Goal: Transaction & Acquisition: Download file/media

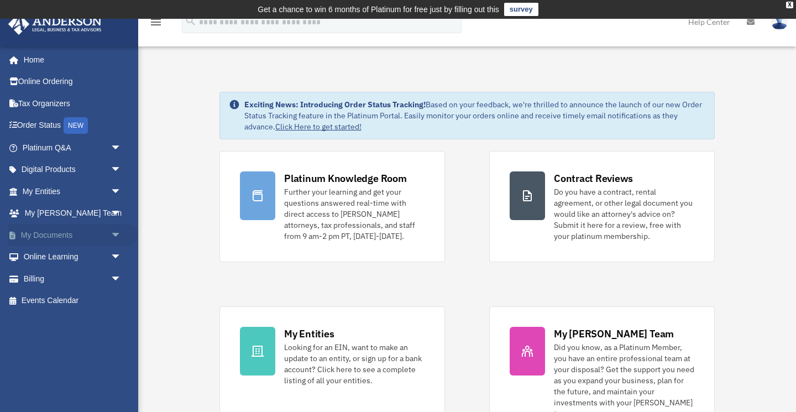
click at [116, 233] on span "arrow_drop_down" at bounding box center [121, 235] width 22 height 23
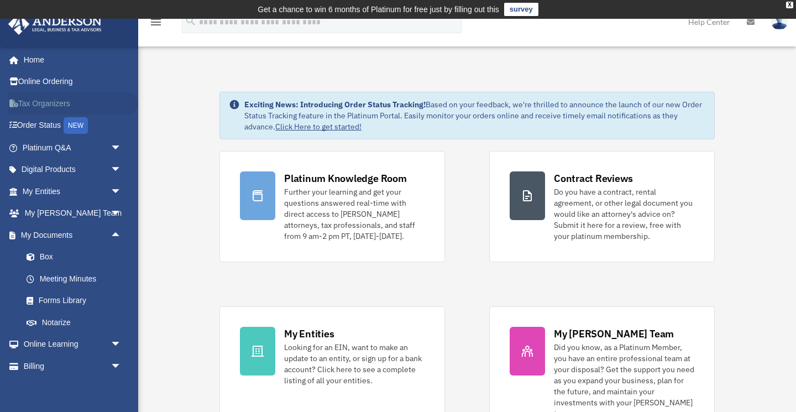
click at [39, 107] on link "Tax Organizers" at bounding box center [73, 103] width 130 height 22
click at [44, 255] on link "Box" at bounding box center [76, 257] width 123 height 22
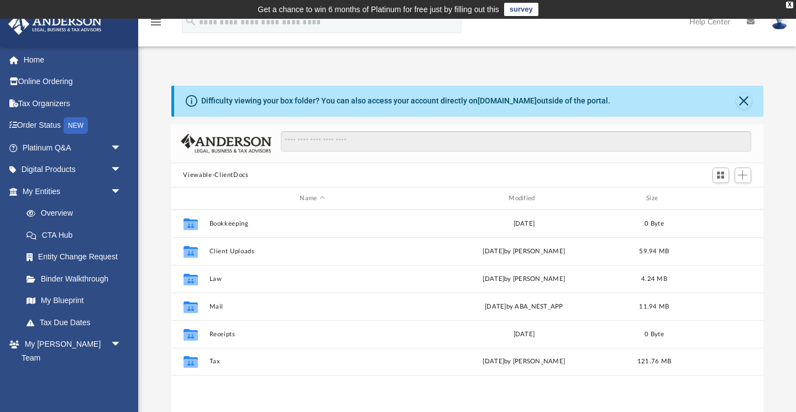
scroll to position [1, 1]
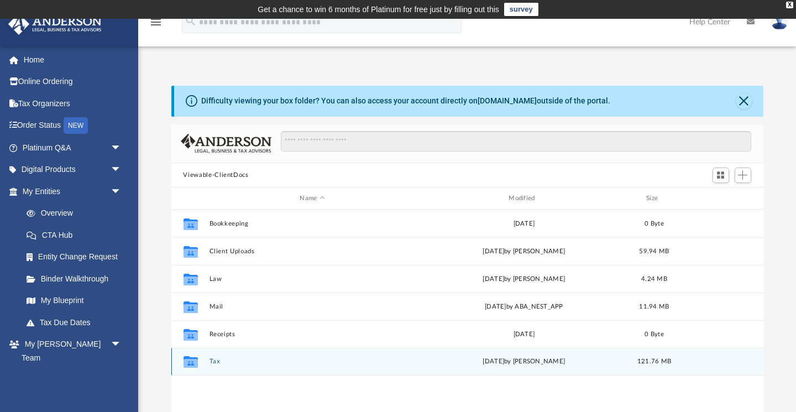
click at [214, 361] on button "Tax" at bounding box center [312, 361] width 207 height 7
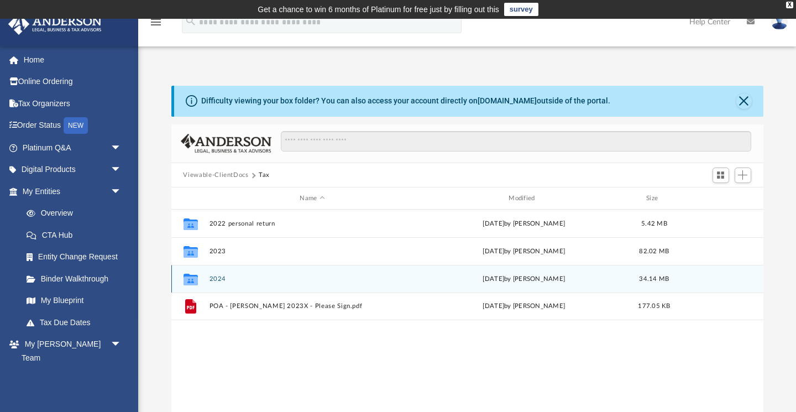
click at [215, 279] on button "2024" at bounding box center [312, 278] width 207 height 7
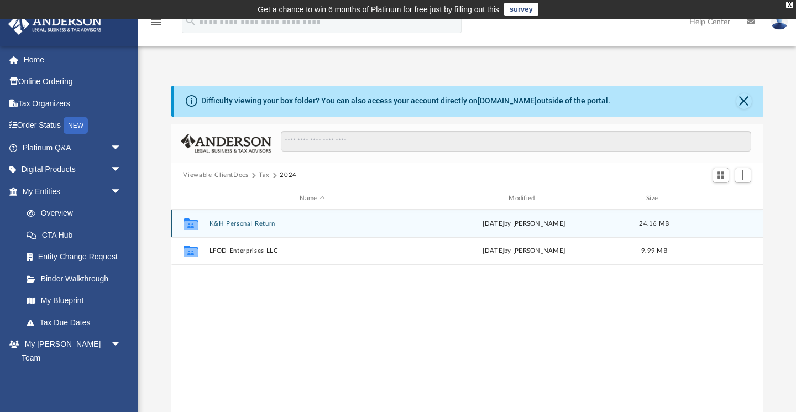
click at [241, 225] on button "K&H Personal Return" at bounding box center [312, 223] width 207 height 7
click at [259, 225] on button "Michaelsen, Kevin & Heather" at bounding box center [312, 223] width 207 height 7
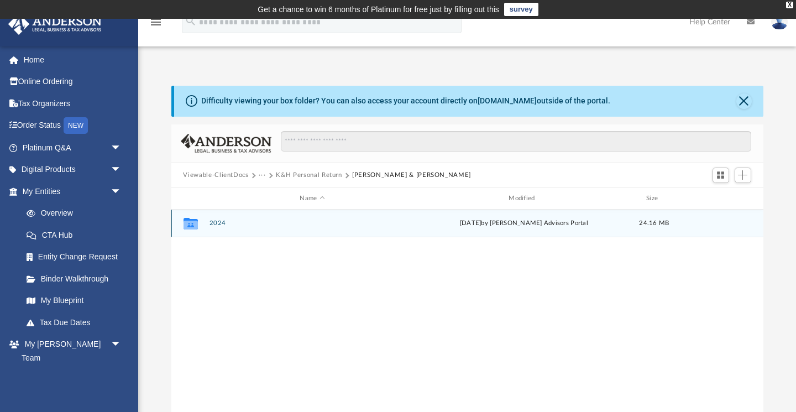
click at [218, 222] on button "2024" at bounding box center [312, 223] width 207 height 7
click at [256, 224] on button "Digital Tax Organizer" at bounding box center [312, 223] width 207 height 7
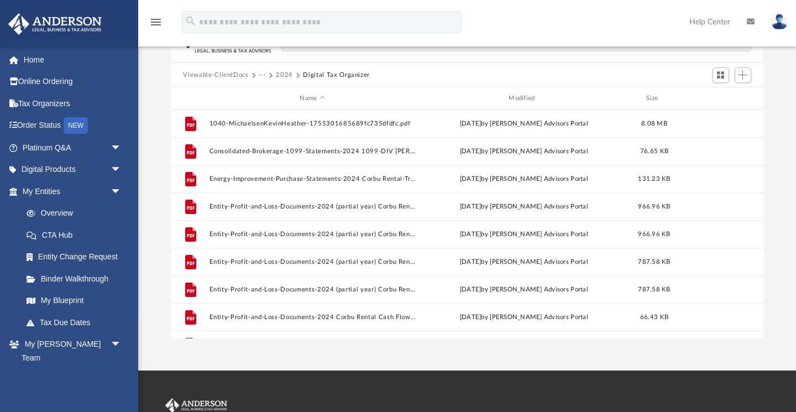
scroll to position [0, 0]
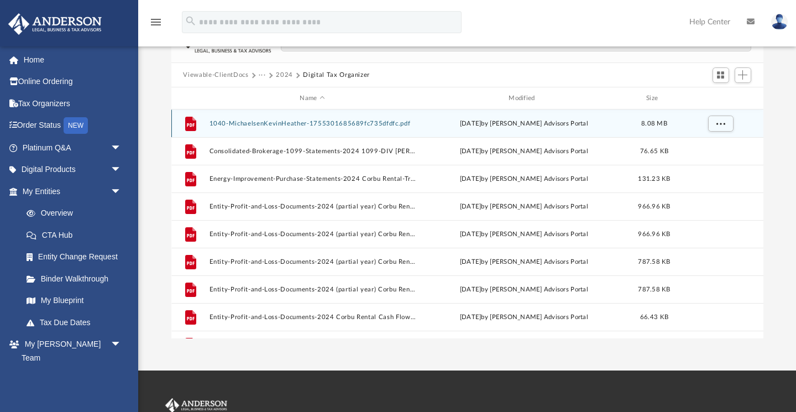
click at [296, 124] on button "1040-MichaelsenKevinHeather-1755301685689fc735dfdfc.pdf" at bounding box center [312, 123] width 207 height 7
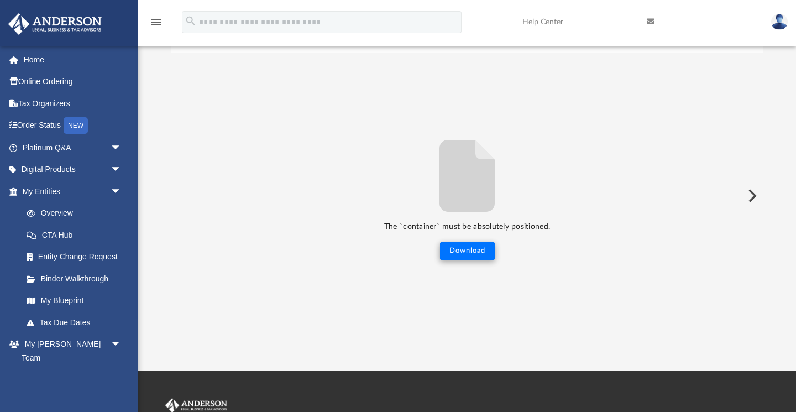
click at [466, 254] on button "Download" at bounding box center [467, 251] width 55 height 18
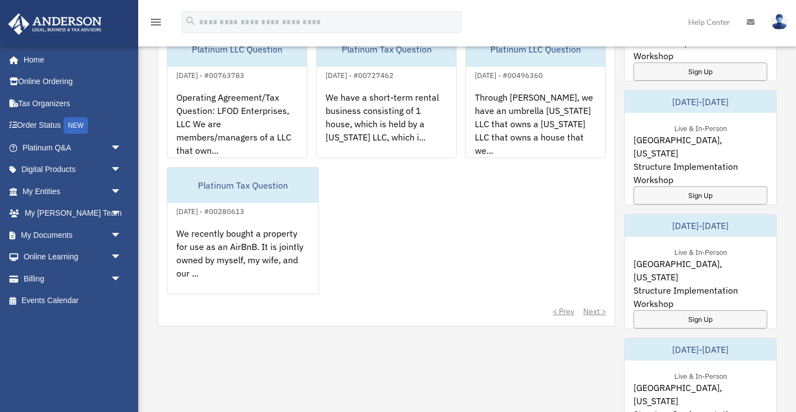
scroll to position [530, 0]
